Goal: Navigation & Orientation: Find specific page/section

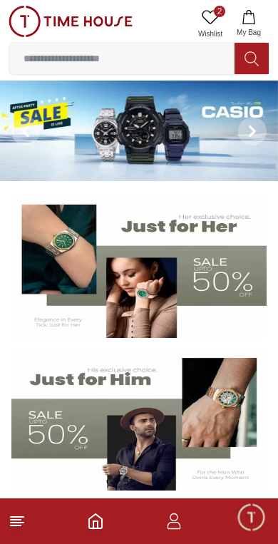
click at [217, 15] on span "2" at bounding box center [219, 11] width 11 height 11
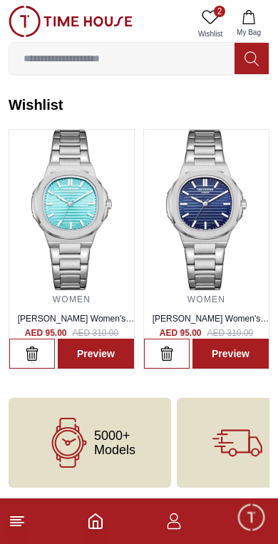
scroll to position [1, 0]
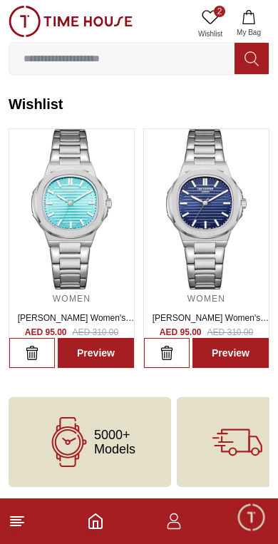
click at [93, 356] on link "Preview" at bounding box center [96, 353] width 76 height 30
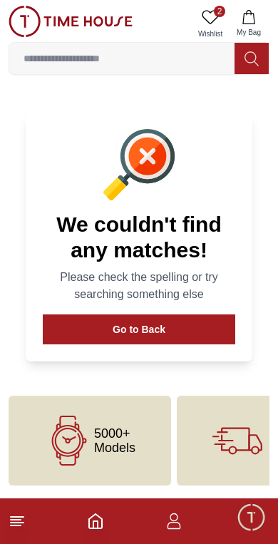
click at [167, 324] on button "Go to Back" at bounding box center [139, 329] width 192 height 30
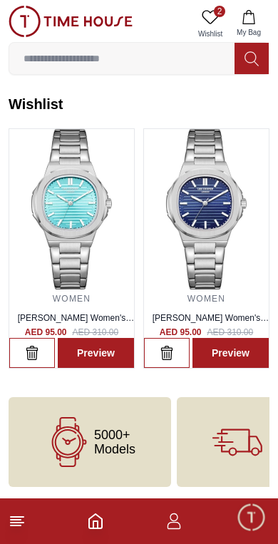
click at [81, 197] on img at bounding box center [71, 209] width 125 height 160
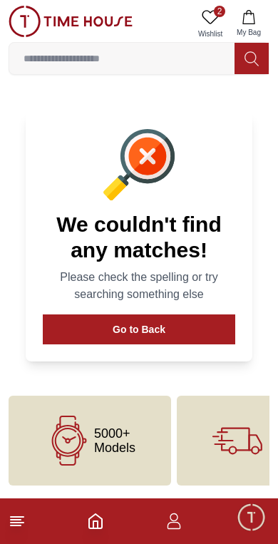
click at [158, 329] on button "Go to Back" at bounding box center [139, 329] width 192 height 30
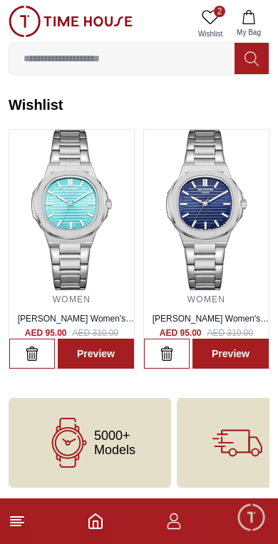
scroll to position [1, 0]
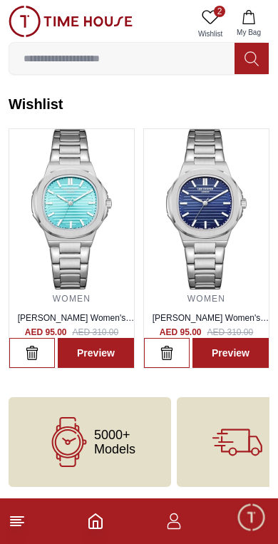
click at [175, 527] on icon "button" at bounding box center [173, 520] width 17 height 17
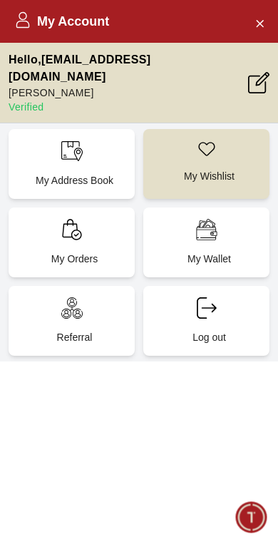
click at [212, 227] on div "My Wallet" at bounding box center [206, 242] width 126 height 70
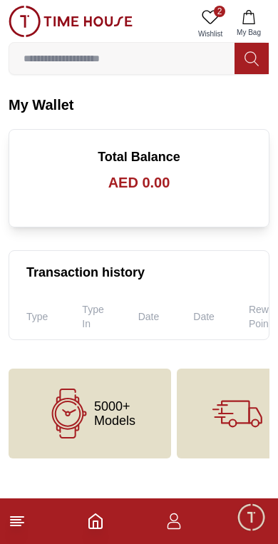
click at [21, 522] on line at bounding box center [17, 522] width 13 height 0
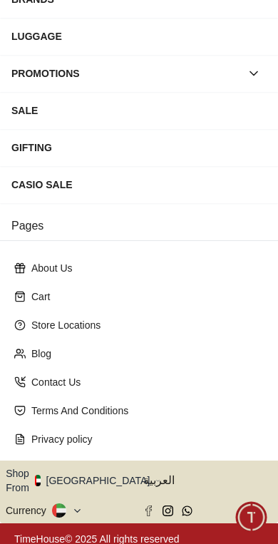
scroll to position [221, 0]
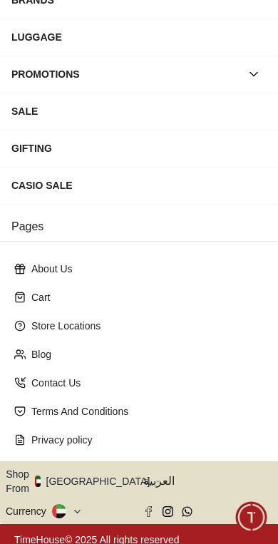
click at [95, 474] on button "Shop From [GEOGRAPHIC_DATA]" at bounding box center [83, 481] width 155 height 29
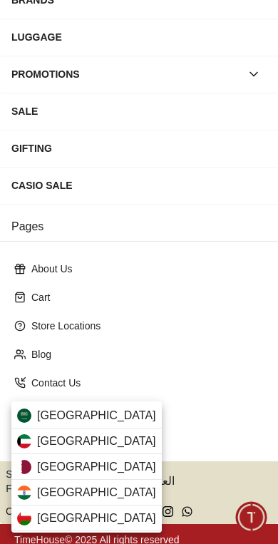
click at [105, 409] on div "[GEOGRAPHIC_DATA]" at bounding box center [86, 416] width 150 height 26
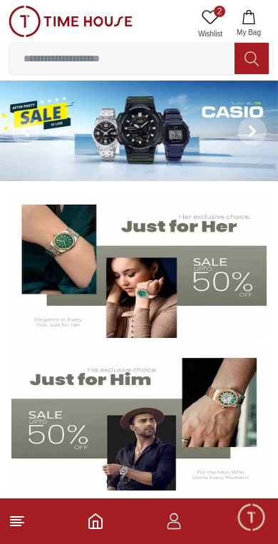
click at [215, 23] on icon at bounding box center [210, 17] width 17 height 17
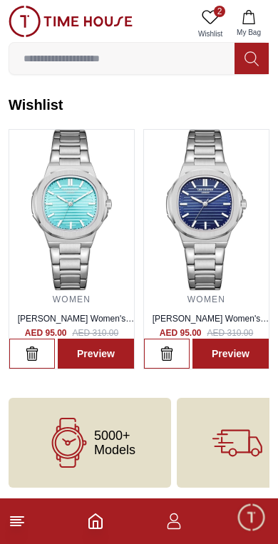
click at [13, 529] on icon at bounding box center [17, 520] width 17 height 17
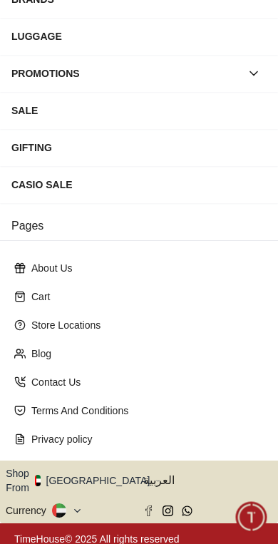
scroll to position [221, 0]
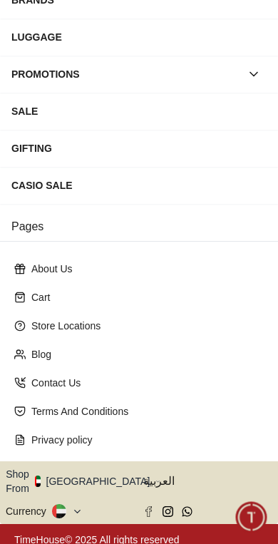
click at [93, 472] on button "Shop From [GEOGRAPHIC_DATA]" at bounding box center [83, 481] width 155 height 29
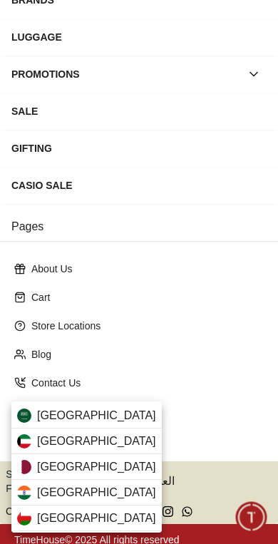
click at [97, 420] on span "[GEOGRAPHIC_DATA]" at bounding box center [96, 415] width 119 height 17
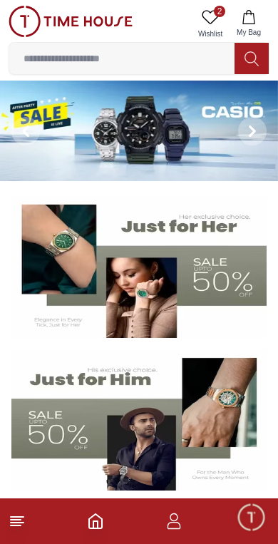
scroll to position [2, 0]
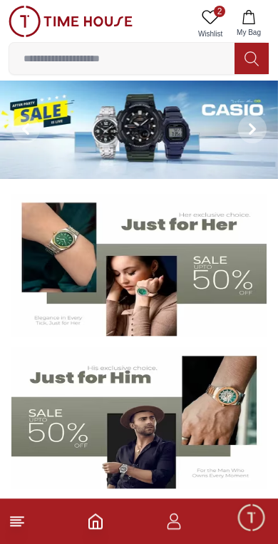
click at [20, 512] on icon at bounding box center [17, 520] width 17 height 17
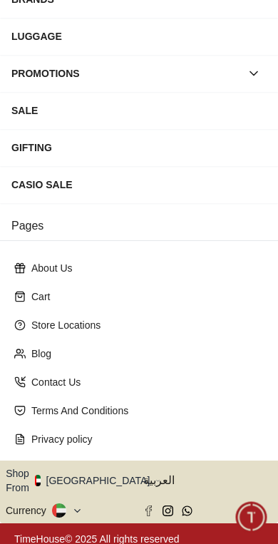
scroll to position [221, 0]
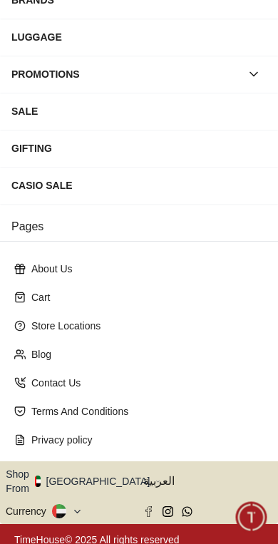
click at [100, 470] on button "Shop From [GEOGRAPHIC_DATA]" at bounding box center [83, 481] width 155 height 29
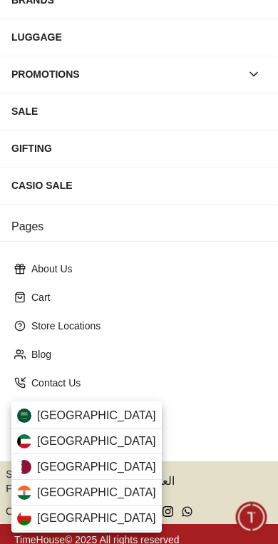
click at [94, 419] on span "[GEOGRAPHIC_DATA]" at bounding box center [96, 415] width 119 height 17
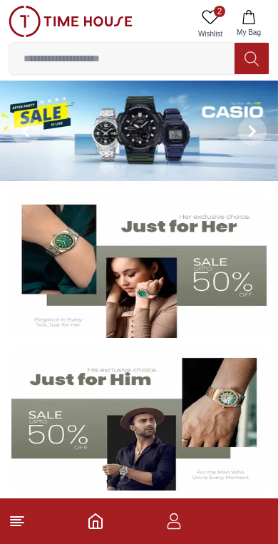
click at [11, 531] on footer at bounding box center [139, 521] width 278 height 46
click at [11, 524] on icon at bounding box center [17, 520] width 17 height 17
